Goal: Transaction & Acquisition: Obtain resource

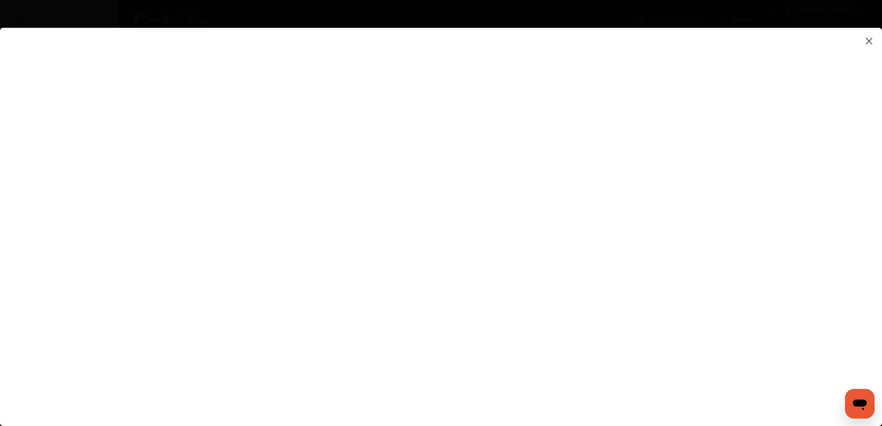
click at [733, 123] on flutter-view at bounding box center [441, 217] width 882 height 379
click at [813, 201] on flutter-view at bounding box center [441, 217] width 882 height 379
click at [736, 281] on flutter-view at bounding box center [441, 217] width 882 height 379
click at [539, 254] on flutter-view at bounding box center [441, 217] width 882 height 379
type textarea "*"
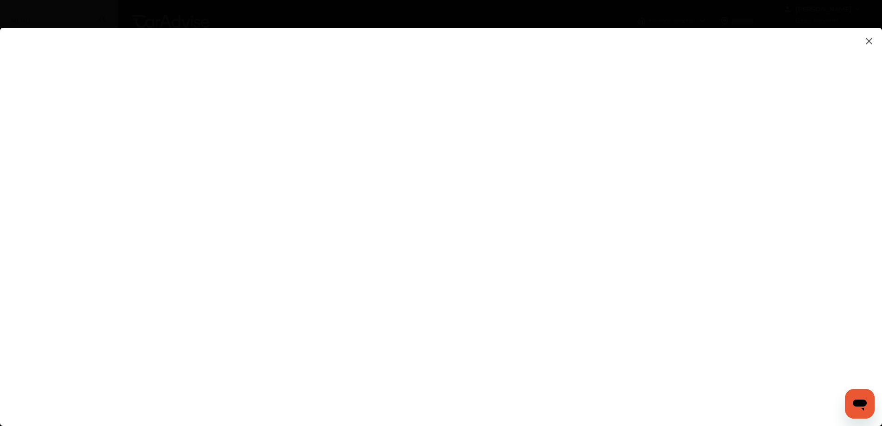
type textarea "*********"
click at [582, 290] on flutter-view at bounding box center [441, 217] width 882 height 379
click at [737, 334] on flutter-view at bounding box center [441, 217] width 882 height 379
click at [536, 234] on flutter-view at bounding box center [441, 217] width 882 height 379
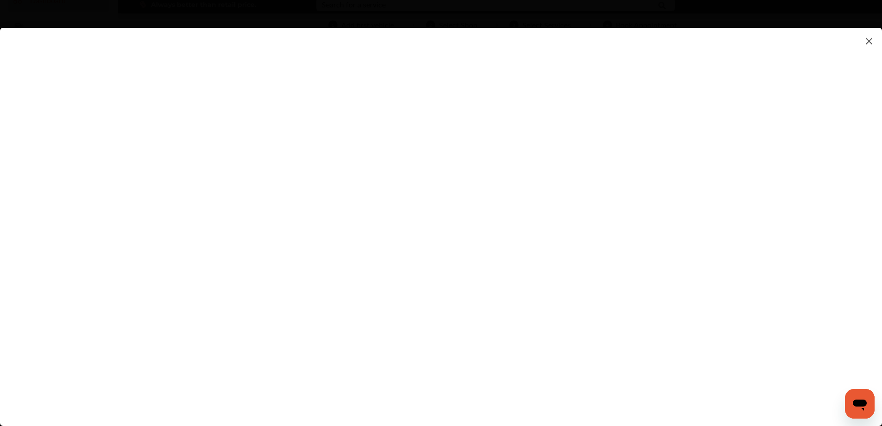
click at [644, 349] on flutter-view at bounding box center [441, 217] width 882 height 379
click at [543, 133] on flutter-view at bounding box center [441, 217] width 882 height 379
click at [527, 347] on flutter-view at bounding box center [441, 217] width 882 height 379
click at [538, 135] on flutter-view at bounding box center [441, 217] width 882 height 379
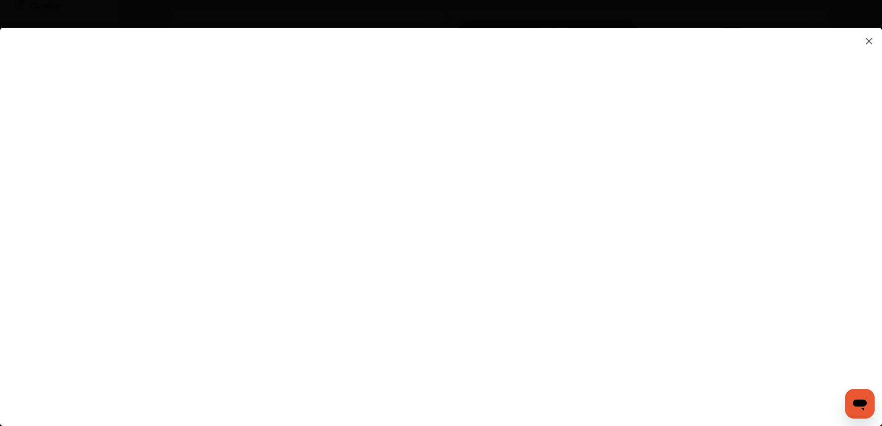
type input "*********"
click at [535, 191] on flutter-view "*********" at bounding box center [441, 217] width 882 height 379
click at [531, 236] on flutter-view at bounding box center [441, 217] width 882 height 379
click at [520, 185] on flutter-view at bounding box center [441, 217] width 882 height 379
click at [552, 186] on flutter-view at bounding box center [441, 217] width 882 height 379
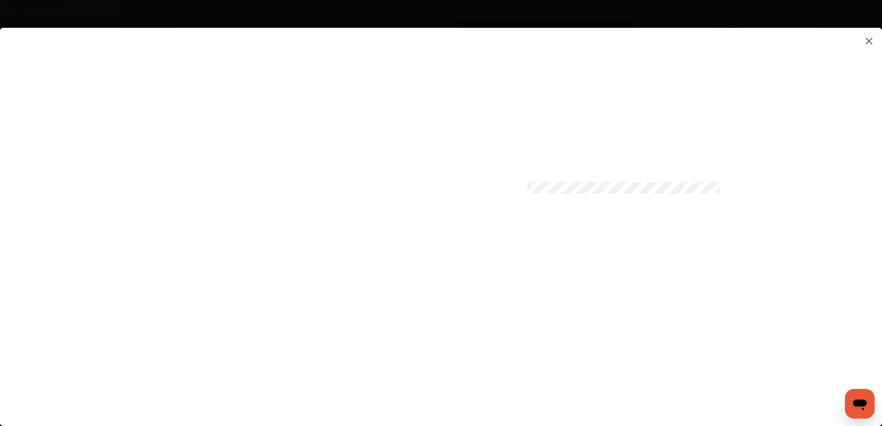
click at [527, 237] on flutter-view at bounding box center [441, 217] width 882 height 379
click at [558, 237] on flutter-view at bounding box center [441, 217] width 882 height 379
click at [532, 186] on flutter-view at bounding box center [441, 217] width 882 height 379
click at [531, 237] on flutter-view at bounding box center [441, 217] width 882 height 379
click at [671, 376] on flutter-view at bounding box center [441, 217] width 882 height 379
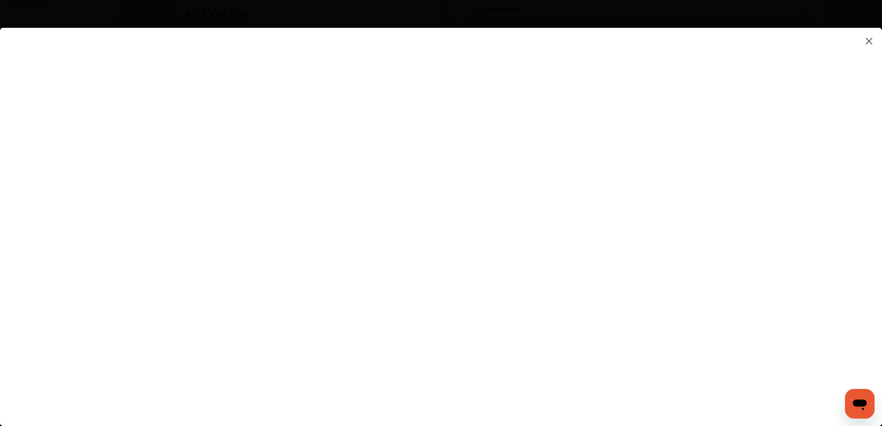
scroll to position [278, 0]
click at [657, 374] on flutter-view at bounding box center [441, 217] width 882 height 379
click at [556, 169] on flutter-view at bounding box center [441, 217] width 882 height 379
click at [526, 168] on flutter-view at bounding box center [441, 217] width 882 height 379
click at [556, 223] on flutter-view at bounding box center [441, 217] width 882 height 379
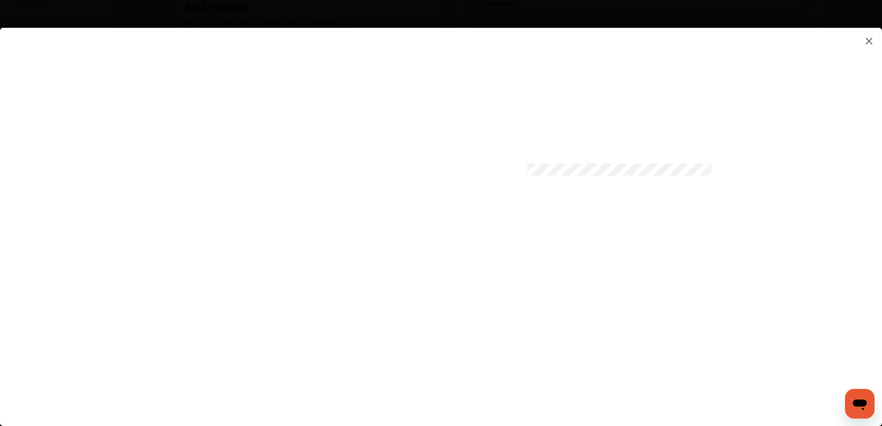
click at [533, 219] on flutter-view at bounding box center [441, 217] width 882 height 379
click at [554, 224] on flutter-view at bounding box center [441, 217] width 882 height 379
click at [549, 217] on flutter-view at bounding box center [441, 217] width 882 height 379
click at [546, 218] on flutter-view at bounding box center [441, 217] width 882 height 379
click at [550, 218] on flutter-view at bounding box center [441, 217] width 882 height 379
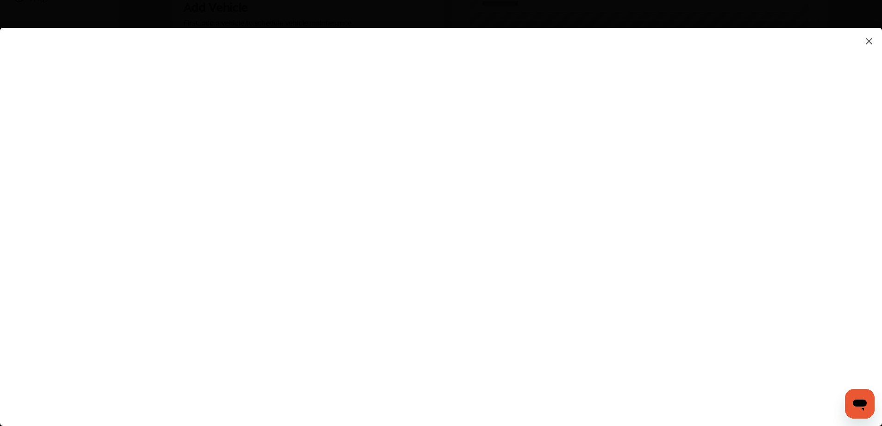
click at [630, 280] on flutter-view at bounding box center [441, 217] width 882 height 379
click at [638, 375] on flutter-view at bounding box center [441, 217] width 882 height 379
click at [635, 372] on flutter-view at bounding box center [441, 217] width 882 height 379
click at [620, 373] on flutter-view at bounding box center [441, 217] width 882 height 379
click at [586, 370] on flutter-view at bounding box center [441, 217] width 882 height 379
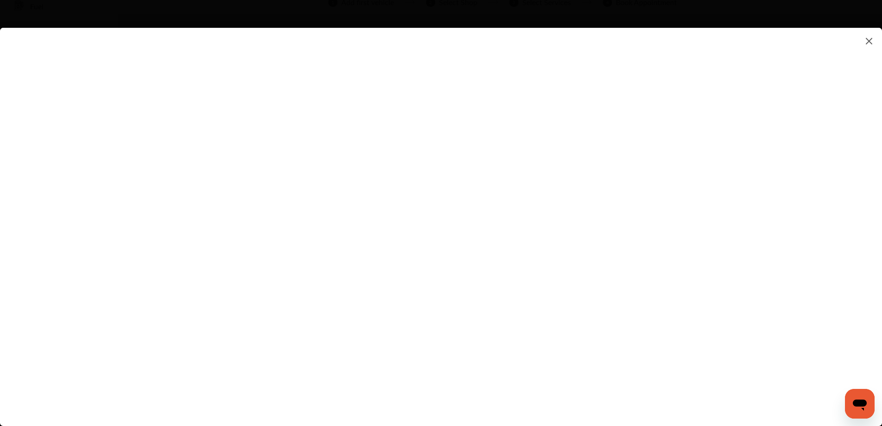
scroll to position [0, 0]
click at [644, 375] on flutter-view at bounding box center [441, 217] width 882 height 379
click at [644, 374] on flutter-view at bounding box center [441, 217] width 882 height 379
click at [644, 373] on flutter-view at bounding box center [441, 217] width 882 height 379
click at [656, 62] on flutter-view at bounding box center [441, 217] width 882 height 379
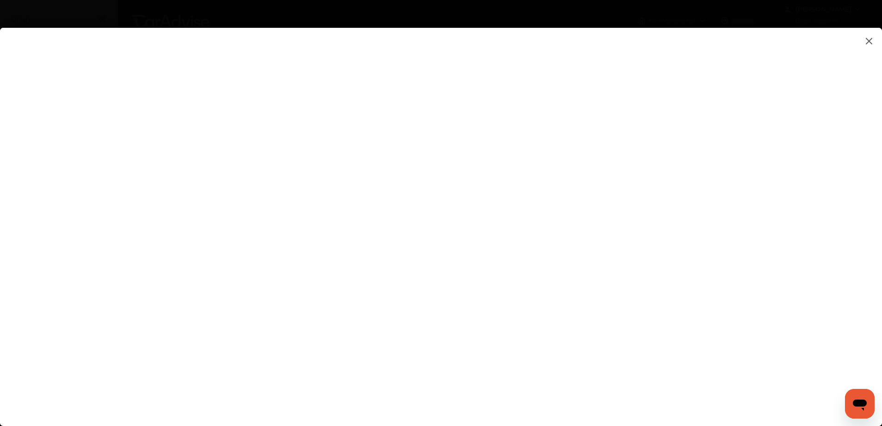
click at [522, 133] on flutter-view at bounding box center [441, 217] width 882 height 379
click at [539, 137] on flutter-view at bounding box center [441, 217] width 882 height 379
click at [527, 132] on flutter-view at bounding box center [441, 217] width 882 height 379
type input "*"
type input "*********"
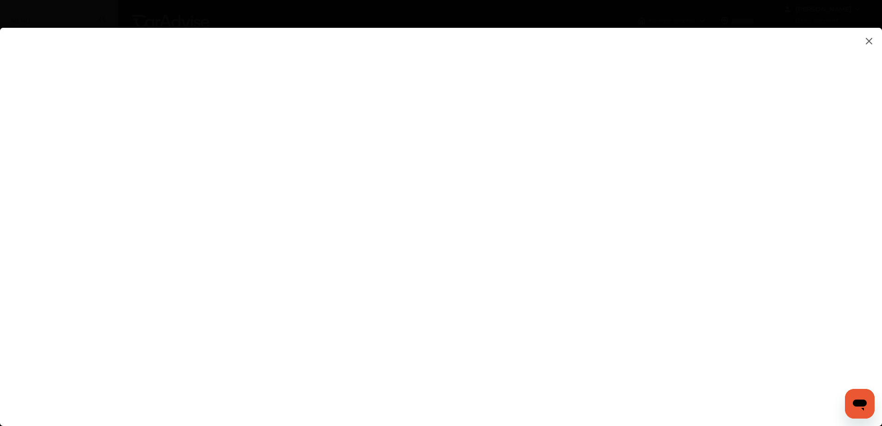
click at [791, 293] on flutter-view "*********" at bounding box center [441, 217] width 882 height 379
click at [643, 374] on flutter-view at bounding box center [441, 217] width 882 height 379
click at [644, 372] on flutter-view at bounding box center [441, 217] width 882 height 379
click at [636, 348] on flutter-view at bounding box center [441, 217] width 882 height 379
click at [626, 374] on flutter-view at bounding box center [441, 217] width 882 height 379
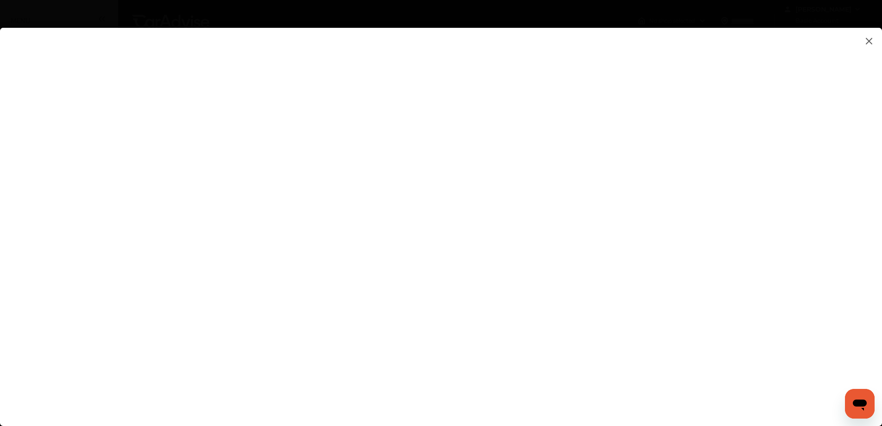
click at [597, 326] on flutter-view at bounding box center [441, 217] width 882 height 379
click at [622, 377] on flutter-view at bounding box center [441, 217] width 882 height 379
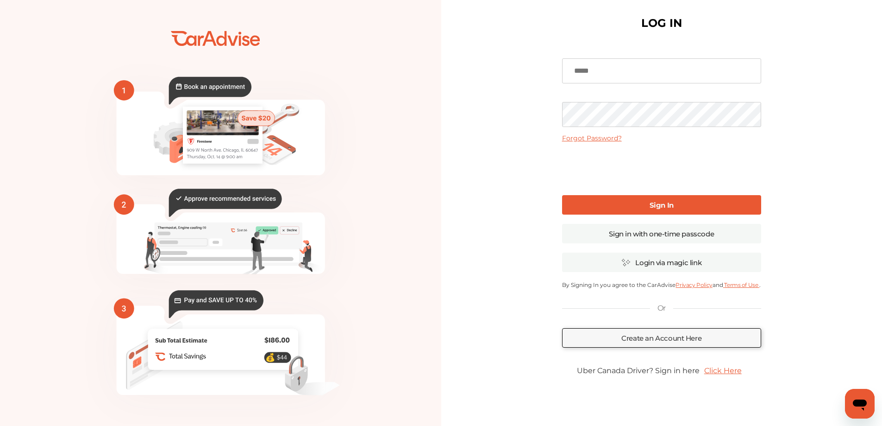
scroll to position [25, 0]
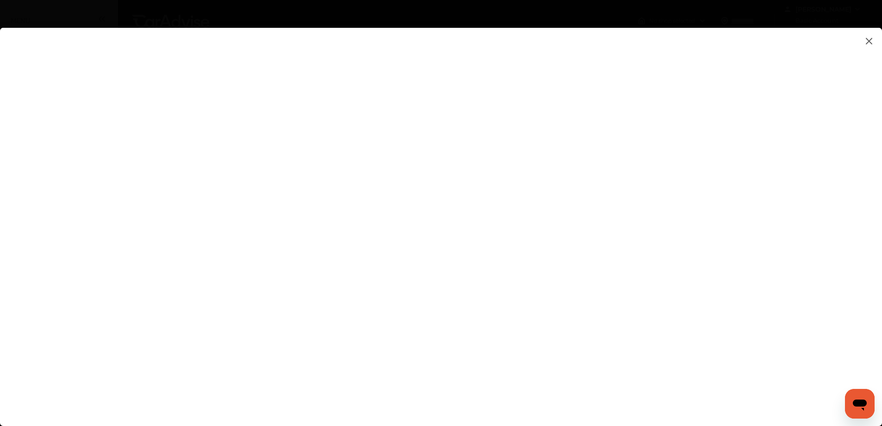
click at [677, 375] on flutter-view at bounding box center [441, 217] width 882 height 379
click at [634, 392] on flutter-view at bounding box center [441, 217] width 882 height 379
click at [524, 367] on flutter-view at bounding box center [441, 217] width 882 height 379
click at [815, 329] on flutter-view at bounding box center [441, 217] width 882 height 379
click at [518, 364] on flutter-view at bounding box center [441, 217] width 882 height 379
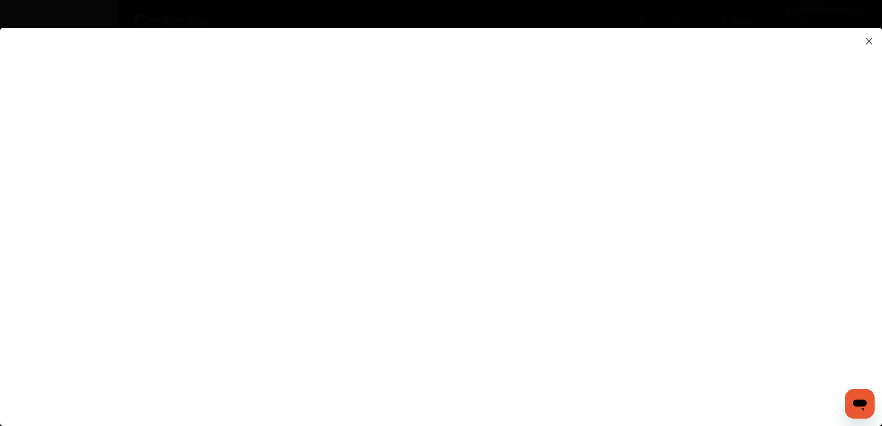
click at [642, 395] on flutter-view at bounding box center [441, 217] width 882 height 379
click at [533, 80] on flutter-view at bounding box center [441, 217] width 882 height 379
click at [622, 58] on flutter-view at bounding box center [441, 217] width 882 height 379
click at [734, 59] on flutter-view at bounding box center [441, 217] width 882 height 379
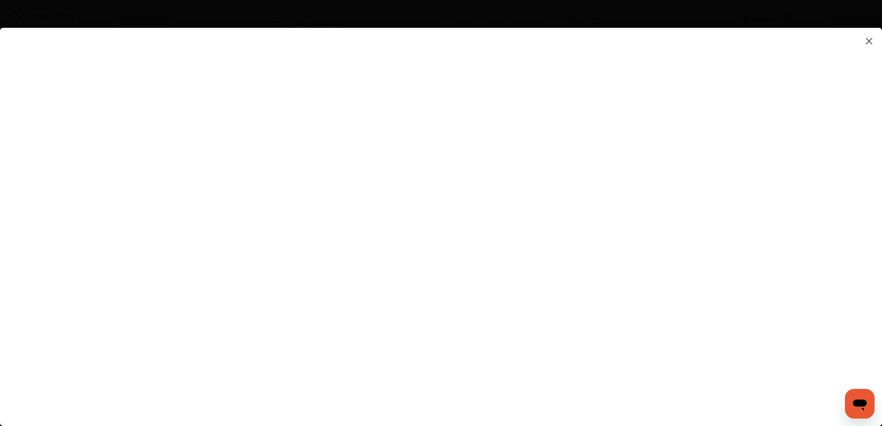
click at [545, 209] on flutter-view at bounding box center [441, 217] width 882 height 379
type input "**********"
click at [806, 224] on flutter-view at bounding box center [441, 217] width 882 height 379
click at [676, 382] on flutter-view at bounding box center [441, 217] width 882 height 379
